Goal: Task Accomplishment & Management: Complete application form

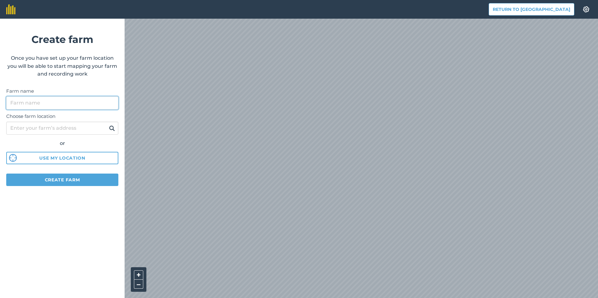
click at [37, 106] on input "Farm name" at bounding box center [62, 103] width 112 height 13
type input "farmer"
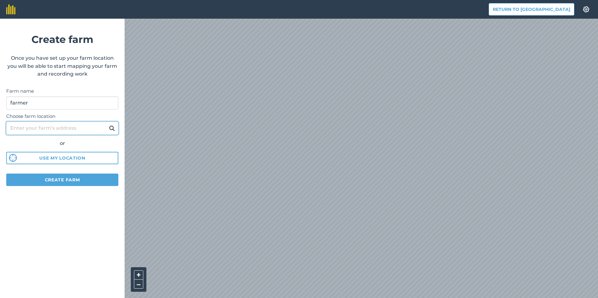
click at [62, 122] on input "Choose farm location" at bounding box center [62, 128] width 112 height 13
click at [46, 134] on input "Choose farm location" at bounding box center [62, 128] width 112 height 13
paste input "dn10 6ez"
type input "dn10 6ez"
click at [56, 176] on button "Create farm" at bounding box center [62, 180] width 112 height 12
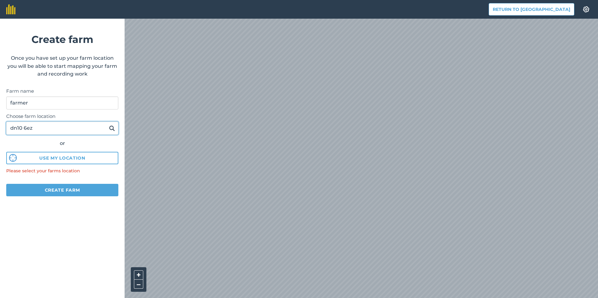
click at [56, 130] on input "dn10 6ez" at bounding box center [62, 128] width 112 height 13
click at [117, 129] on input "dn10 6ez" at bounding box center [62, 128] width 112 height 13
click at [112, 129] on img at bounding box center [112, 128] width 6 height 7
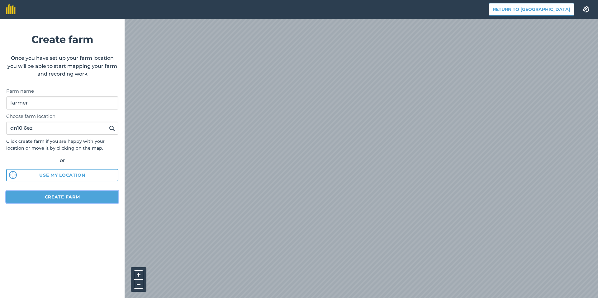
click at [107, 196] on button "Create farm" at bounding box center [62, 197] width 112 height 12
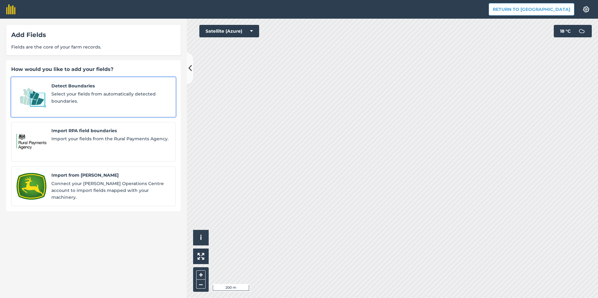
click at [107, 92] on span "Select your fields from automatically detected boundaries." at bounding box center [110, 98] width 119 height 14
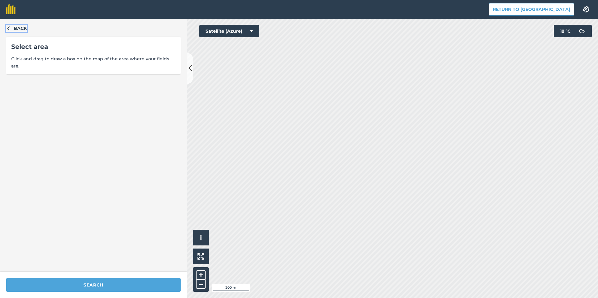
click at [16, 29] on span "Back" at bounding box center [20, 28] width 13 height 7
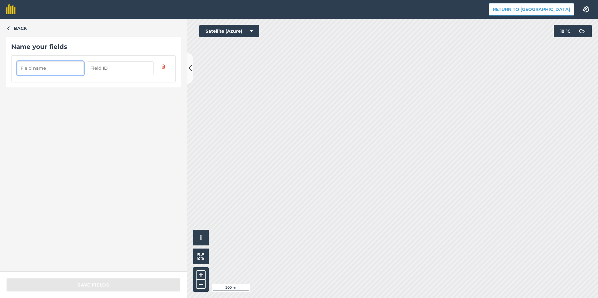
click at [97, 73] on input "text" at bounding box center [120, 68] width 67 height 14
type input "123"
click at [47, 68] on input "text" at bounding box center [50, 68] width 67 height 14
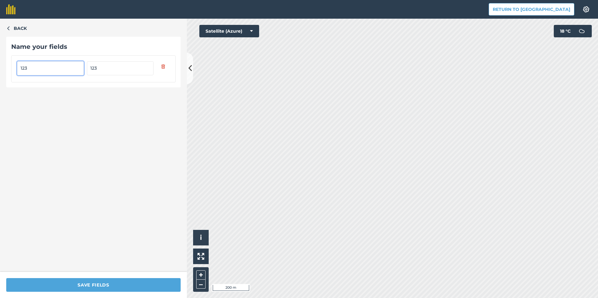
type input "123"
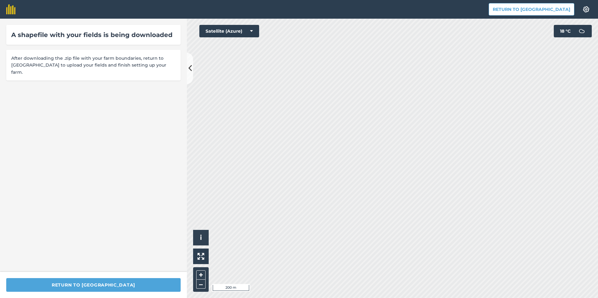
click at [151, 77] on div "A shapefile with your fields is being downloaded After downloading the .zip fil…" at bounding box center [93, 145] width 187 height 253
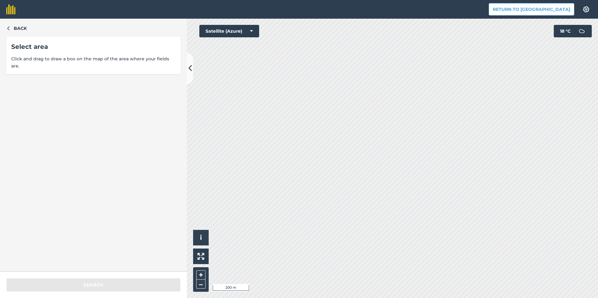
click at [14, 24] on div "Back Select area Click and drag to draw a box on the map of the area where your…" at bounding box center [93, 145] width 187 height 253
click at [15, 26] on span "Back" at bounding box center [20, 28] width 13 height 7
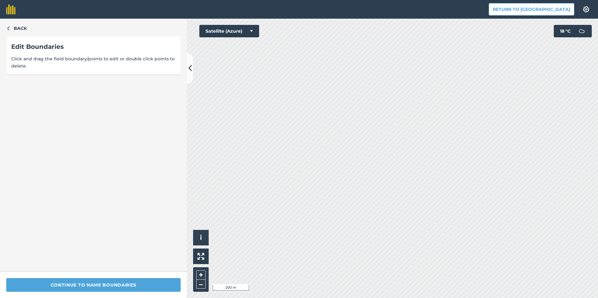
click at [51, 59] on span "Click and drag the field boundary/points to edit or double click points to dele…" at bounding box center [93, 62] width 164 height 14
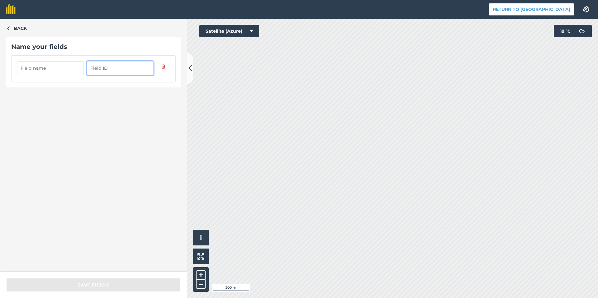
click at [103, 65] on input "text" at bounding box center [120, 68] width 67 height 14
click at [21, 28] on span "Back" at bounding box center [20, 28] width 13 height 7
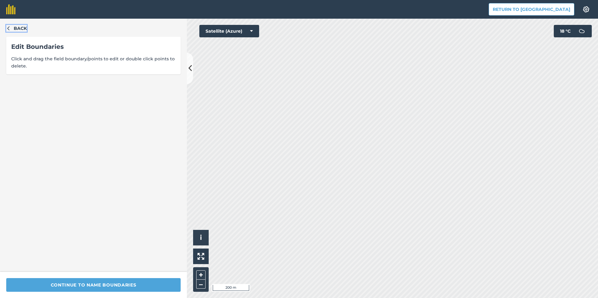
click at [22, 27] on span "Back" at bounding box center [20, 28] width 13 height 7
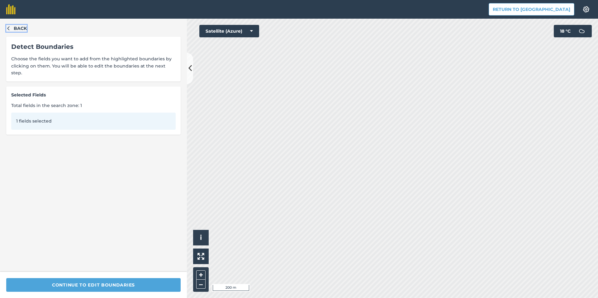
click at [22, 27] on span "Back" at bounding box center [20, 28] width 13 height 7
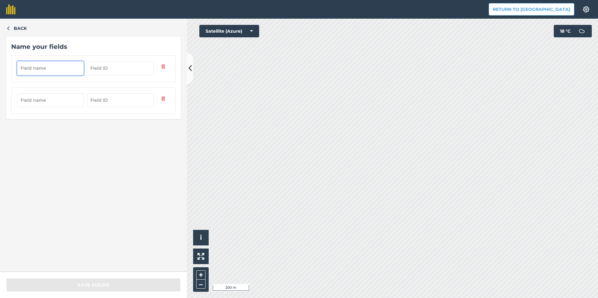
click at [51, 65] on input "text" at bounding box center [50, 68] width 67 height 14
type input "Railway"
click at [63, 91] on div at bounding box center [93, 100] width 164 height 27
click at [63, 96] on input "text" at bounding box center [50, 100] width 67 height 14
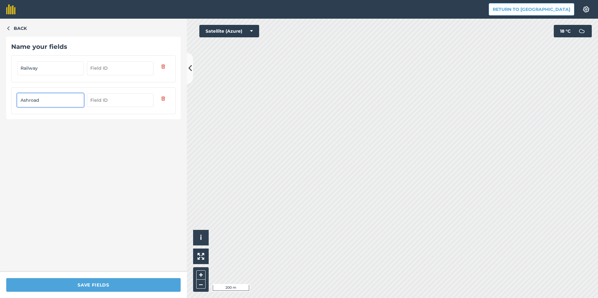
type input "Ashroad"
